Goal: Task Accomplishment & Management: Use online tool/utility

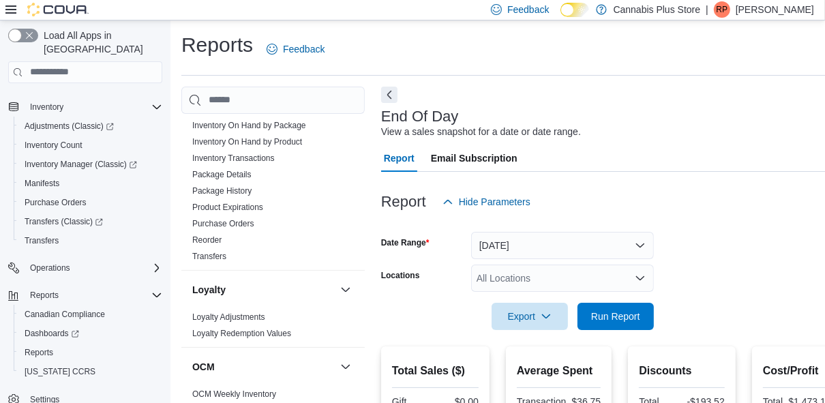
scroll to position [409, 0]
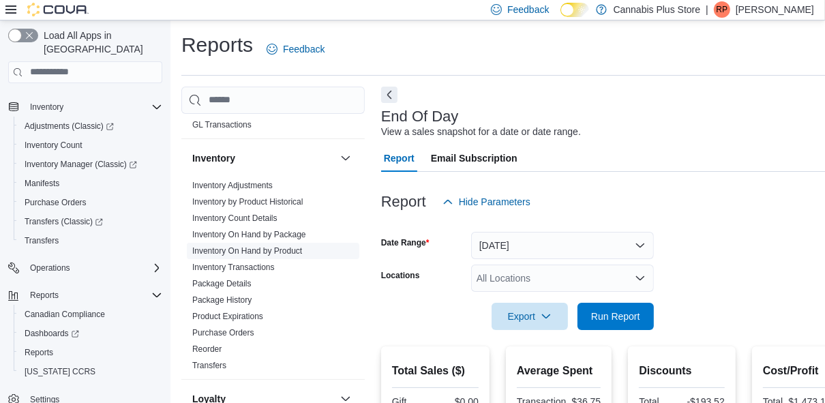
click at [275, 246] on link "Inventory On Hand by Product" at bounding box center [247, 251] width 110 height 10
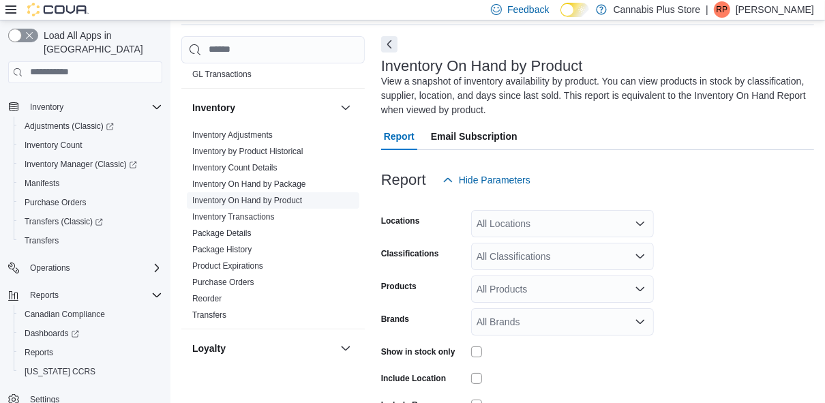
scroll to position [60, 0]
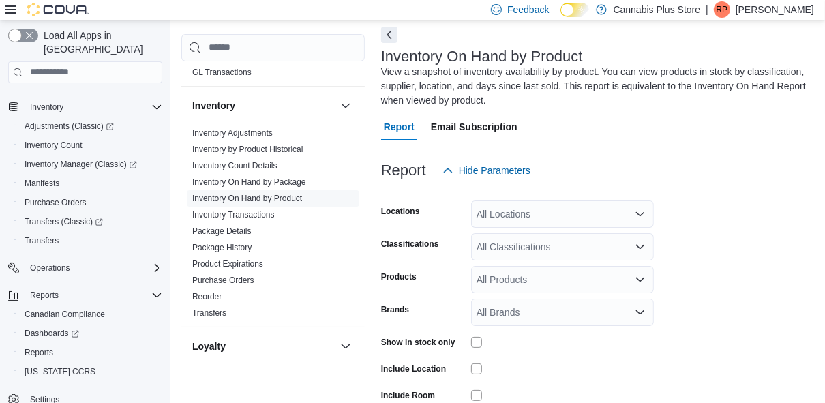
click at [636, 211] on icon "Open list of options" at bounding box center [640, 213] width 8 height 4
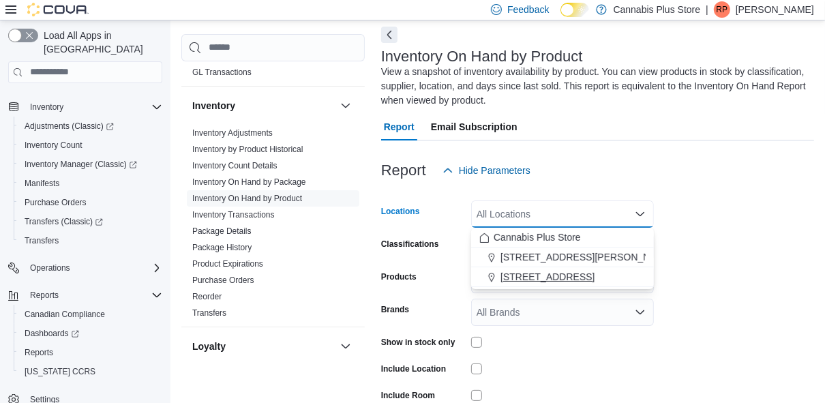
click at [569, 273] on span "[STREET_ADDRESS]" at bounding box center [547, 277] width 94 height 14
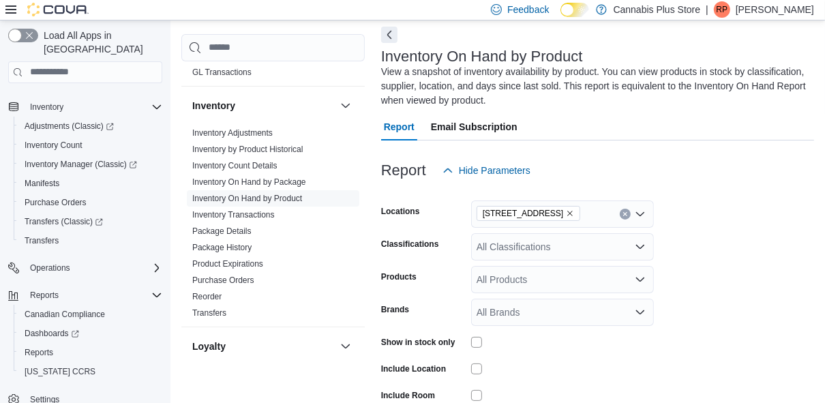
click at [583, 177] on div "Report Hide Parameters" at bounding box center [597, 170] width 433 height 27
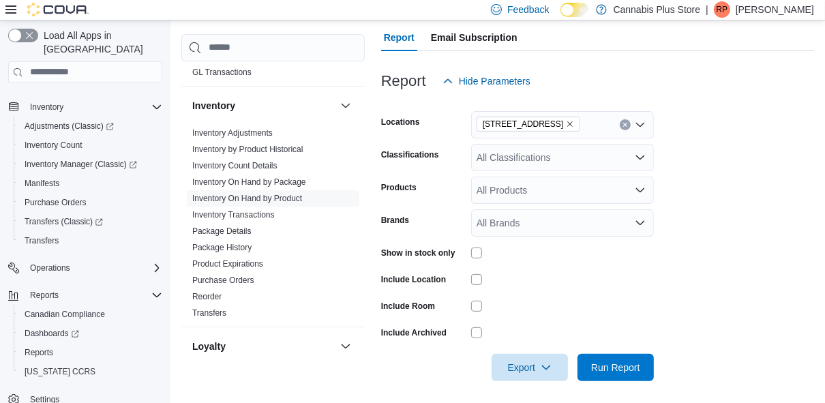
scroll to position [154, 0]
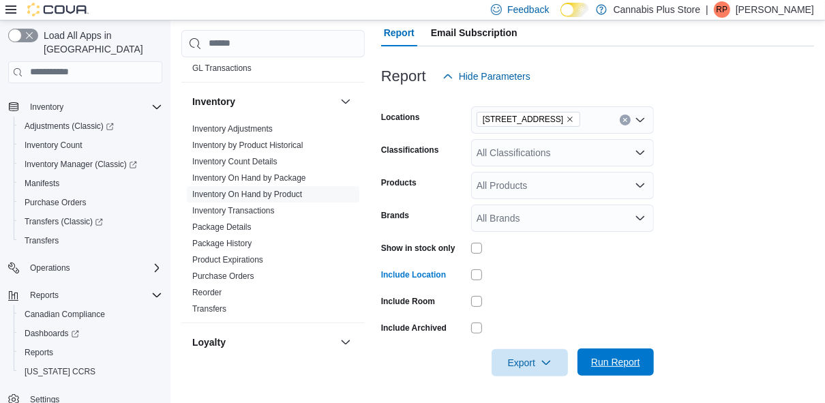
click at [619, 354] on span "Run Report" at bounding box center [615, 361] width 60 height 27
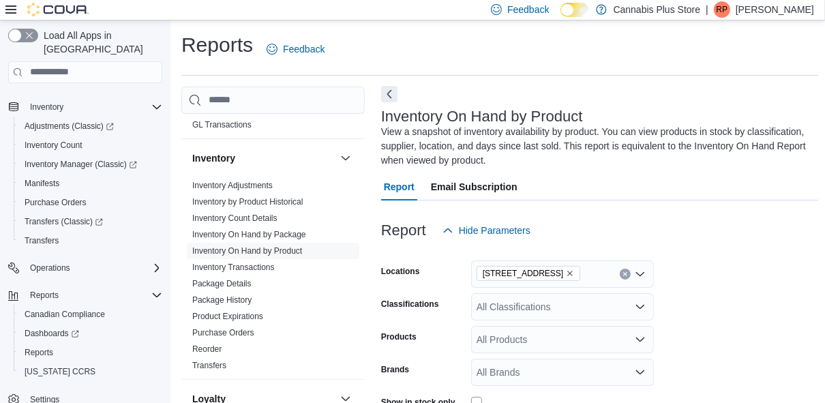
click at [390, 91] on button "Next" at bounding box center [389, 94] width 16 height 16
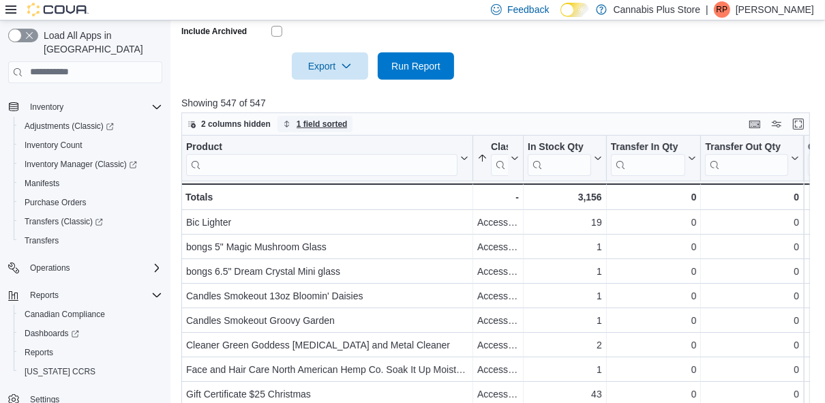
click at [326, 121] on span "1 field sorted" at bounding box center [321, 124] width 51 height 11
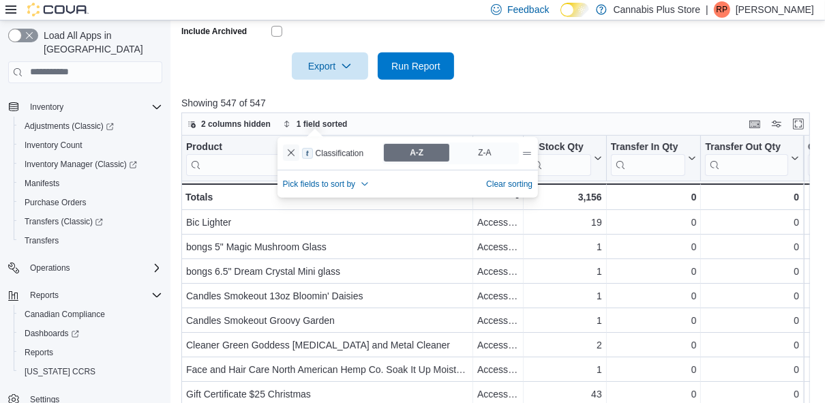
click at [290, 152] on button "Remove Classification from data grid sort" at bounding box center [291, 152] width 16 height 16
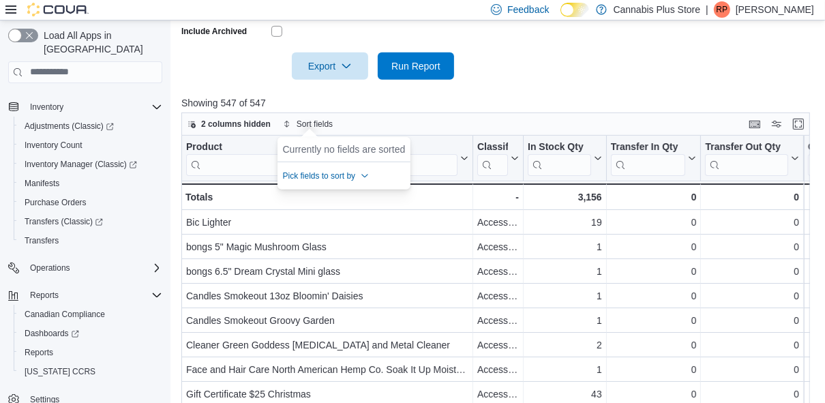
scroll to position [327, 0]
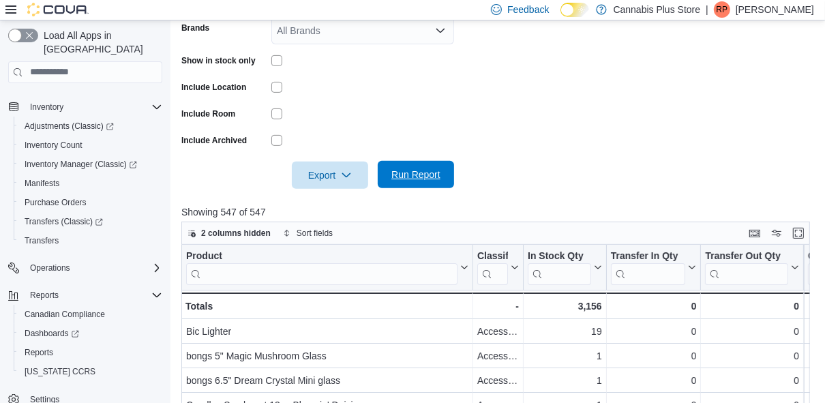
click at [414, 171] on span "Run Report" at bounding box center [415, 175] width 49 height 14
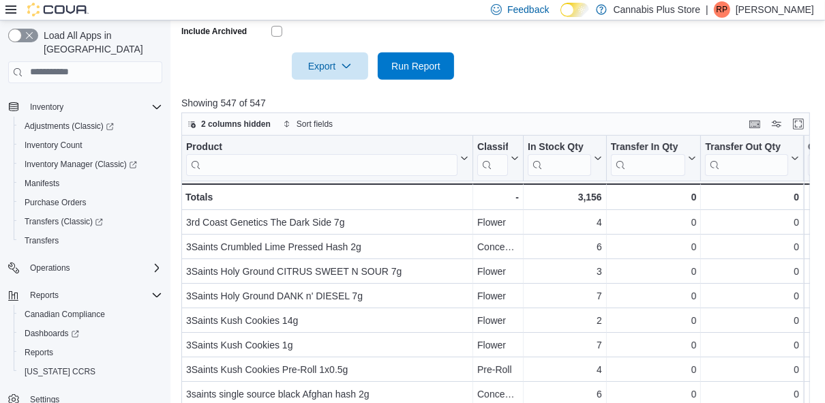
scroll to position [478, 0]
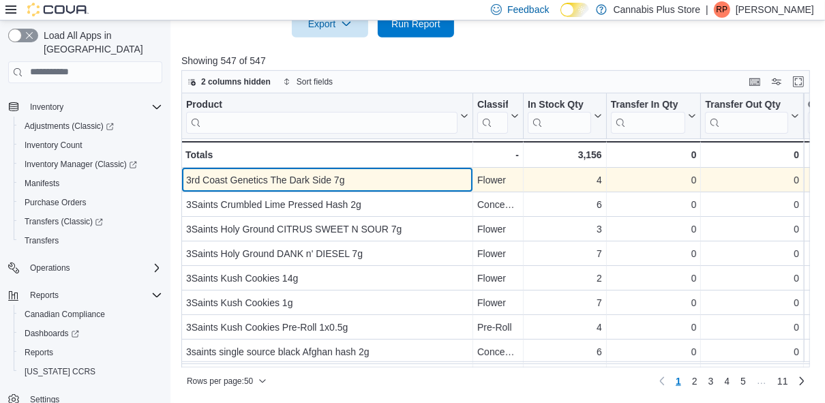
drag, startPoint x: 406, startPoint y: 176, endPoint x: 402, endPoint y: 182, distance: 7.4
click at [402, 182] on div "3rd Coast Genetics The Dark Side 7g" at bounding box center [327, 180] width 282 height 16
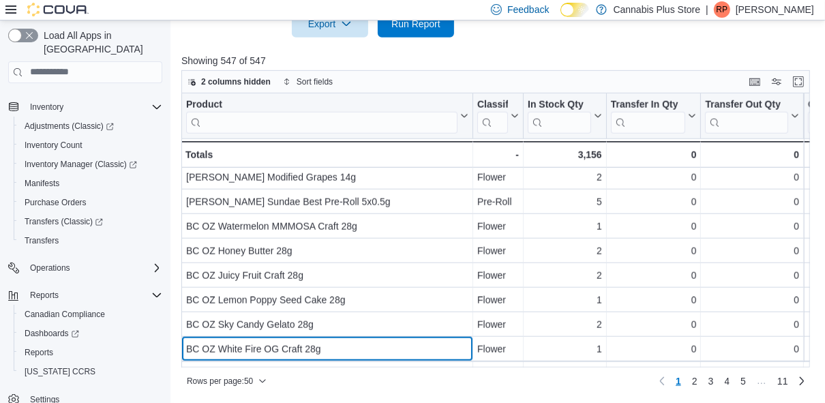
scroll to position [1032, 0]
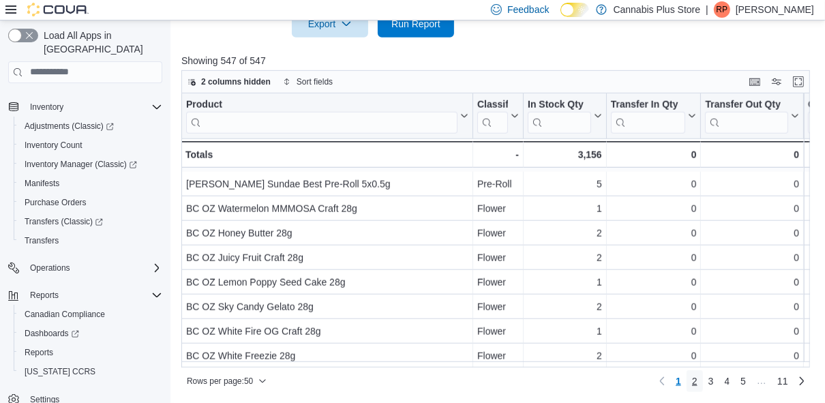
click at [697, 379] on span "2" at bounding box center [694, 381] width 5 height 14
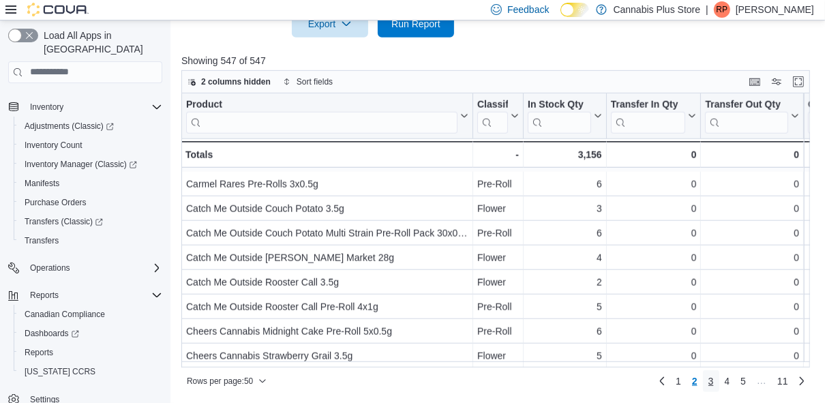
click at [713, 378] on span "3" at bounding box center [710, 381] width 5 height 14
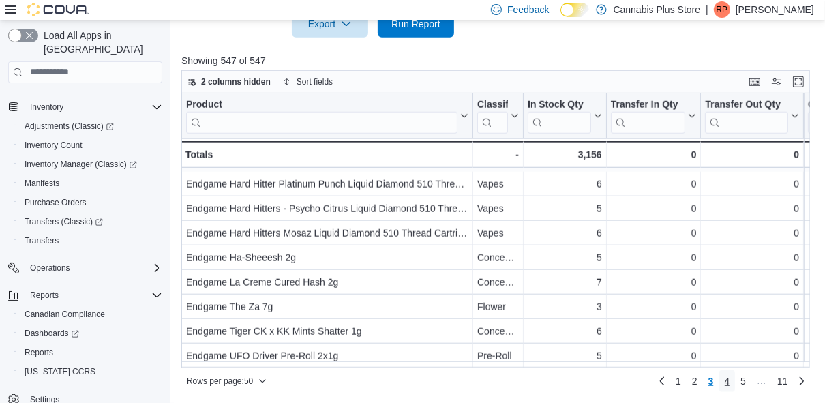
click at [730, 378] on span "4" at bounding box center [726, 381] width 5 height 14
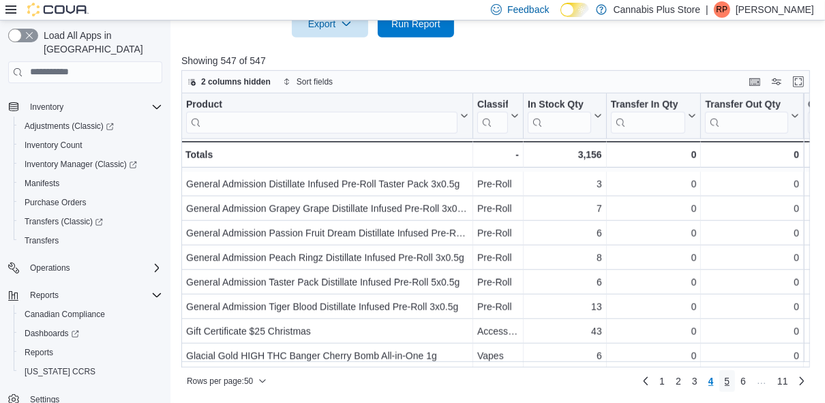
click at [730, 378] on span "5" at bounding box center [726, 381] width 5 height 14
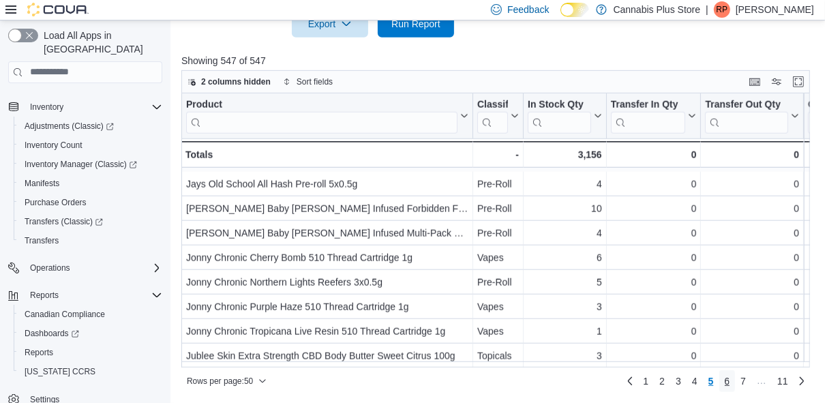
click at [730, 382] on span "6" at bounding box center [726, 381] width 5 height 14
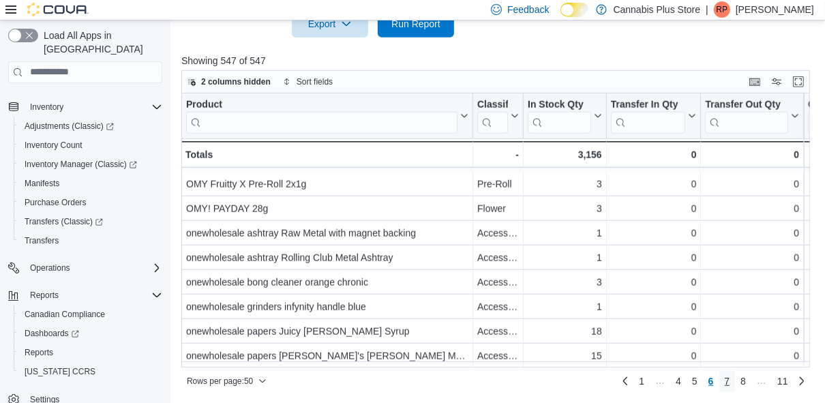
click at [730, 379] on span "7" at bounding box center [726, 381] width 5 height 14
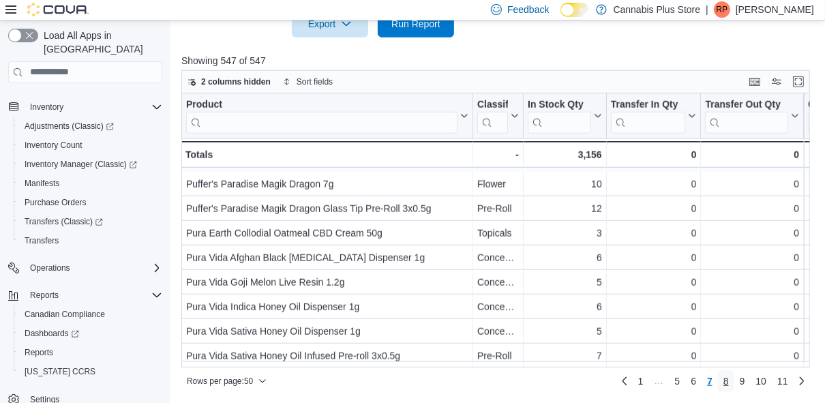
click at [728, 377] on span "8" at bounding box center [725, 381] width 5 height 14
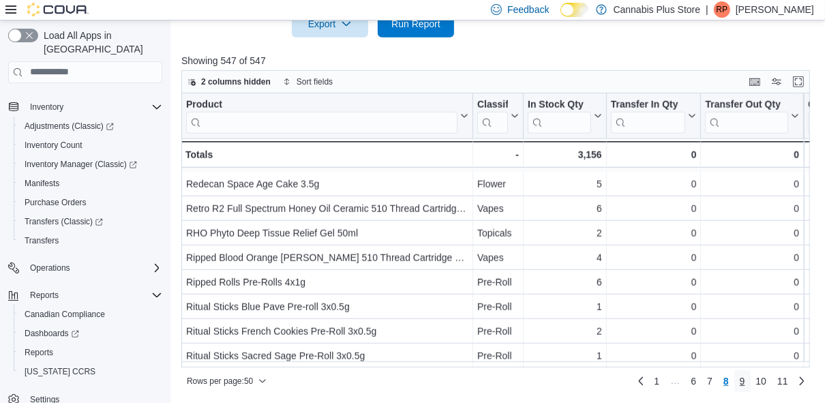
click at [745, 384] on span "9" at bounding box center [741, 381] width 5 height 14
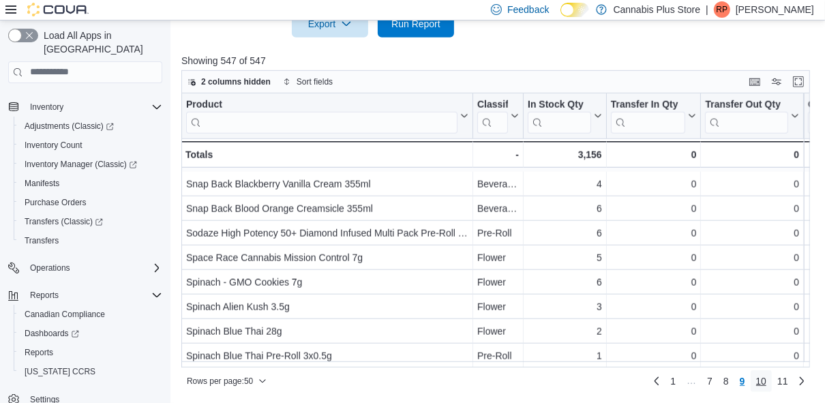
click at [765, 382] on span "10" at bounding box center [761, 381] width 11 height 14
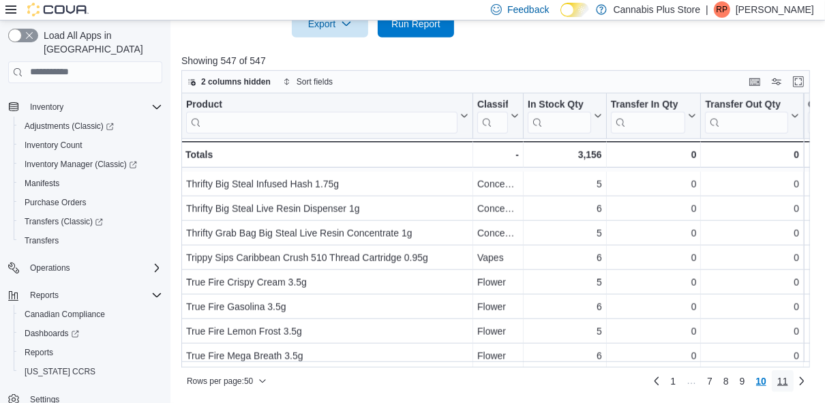
click at [788, 381] on span "11" at bounding box center [782, 381] width 11 height 14
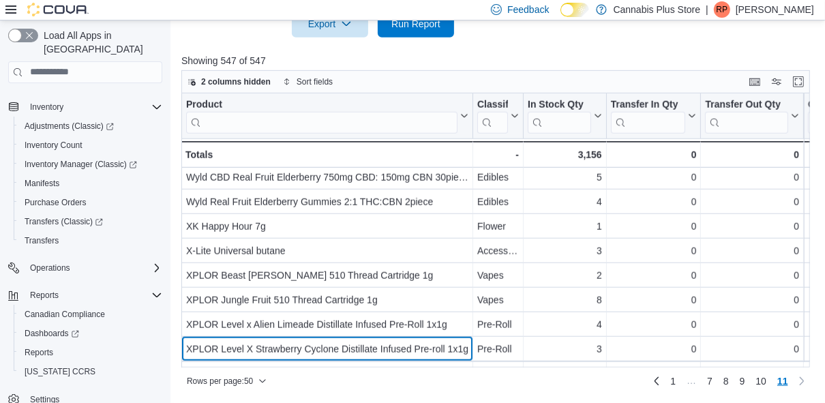
scroll to position [958, 0]
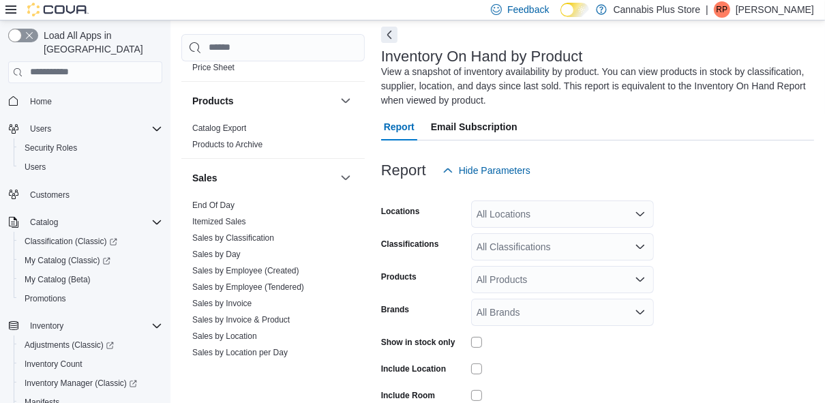
scroll to position [859, 0]
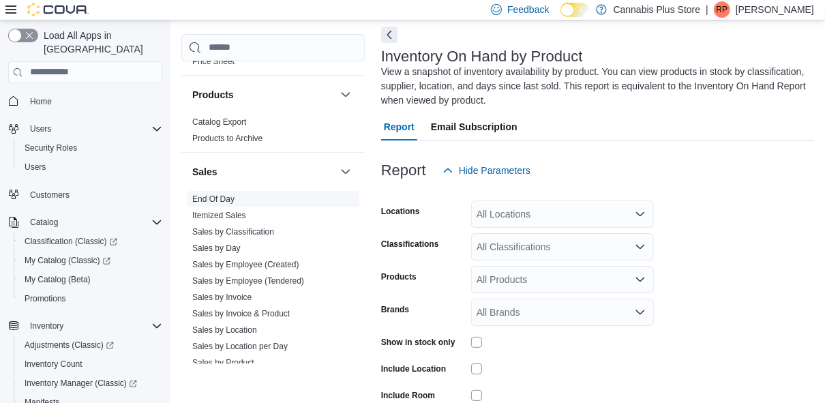
click at [224, 195] on link "End Of Day" at bounding box center [213, 199] width 42 height 10
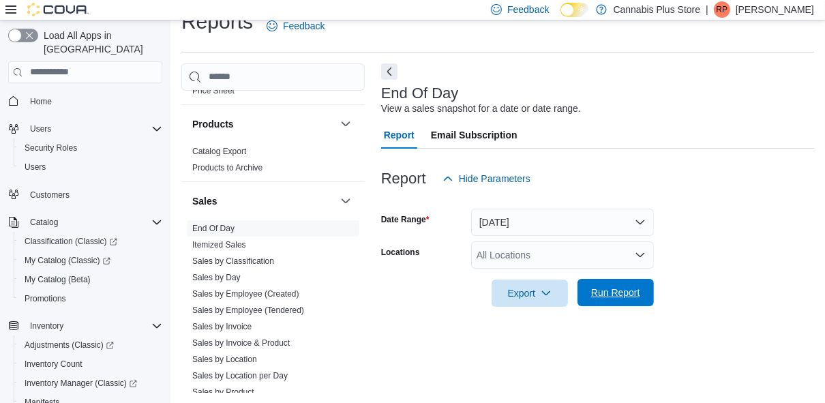
click at [606, 294] on span "Run Report" at bounding box center [615, 293] width 49 height 14
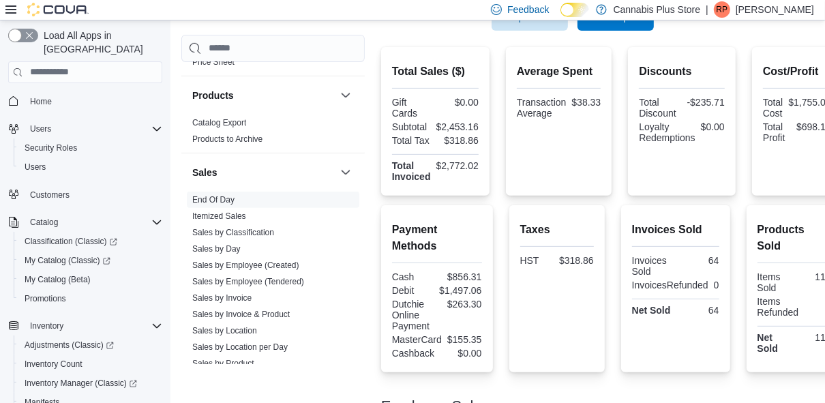
scroll to position [278, 0]
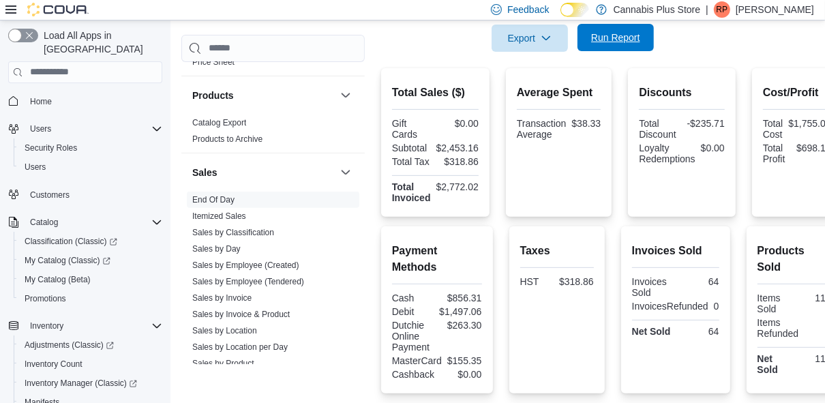
click at [611, 29] on span "Run Report" at bounding box center [615, 37] width 60 height 27
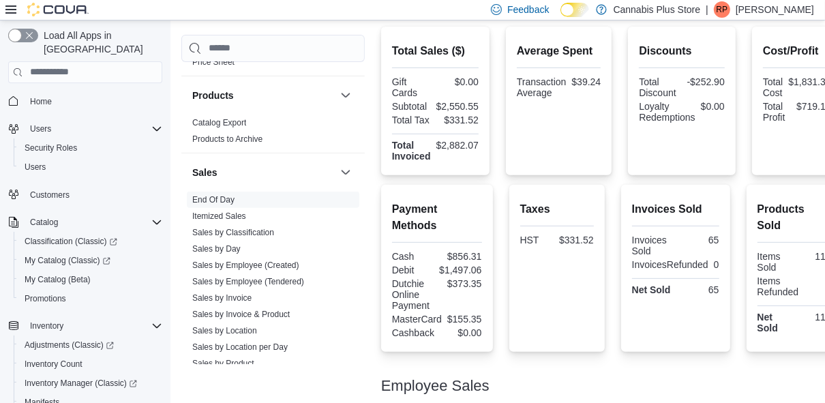
scroll to position [273, 0]
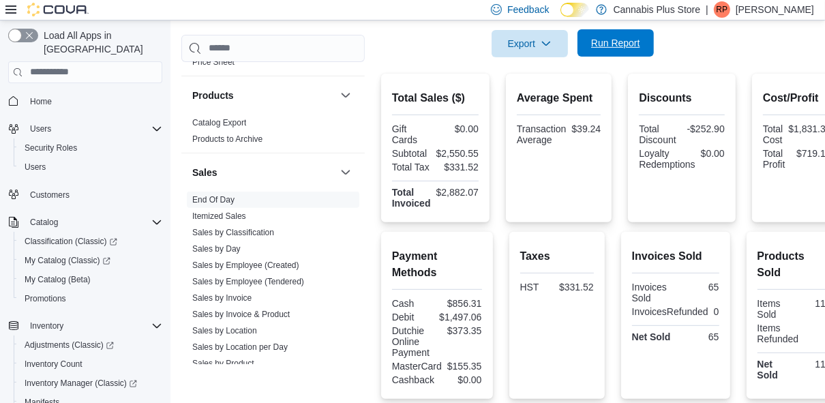
click at [609, 43] on span "Run Report" at bounding box center [615, 43] width 49 height 14
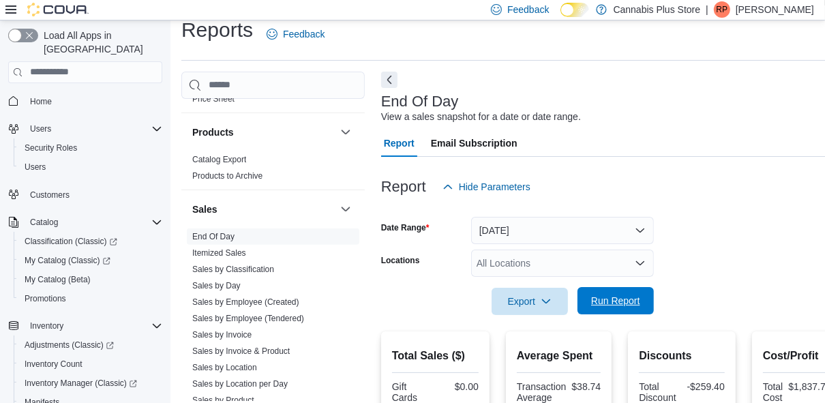
scroll to position [0, 0]
